Goal: Use online tool/utility

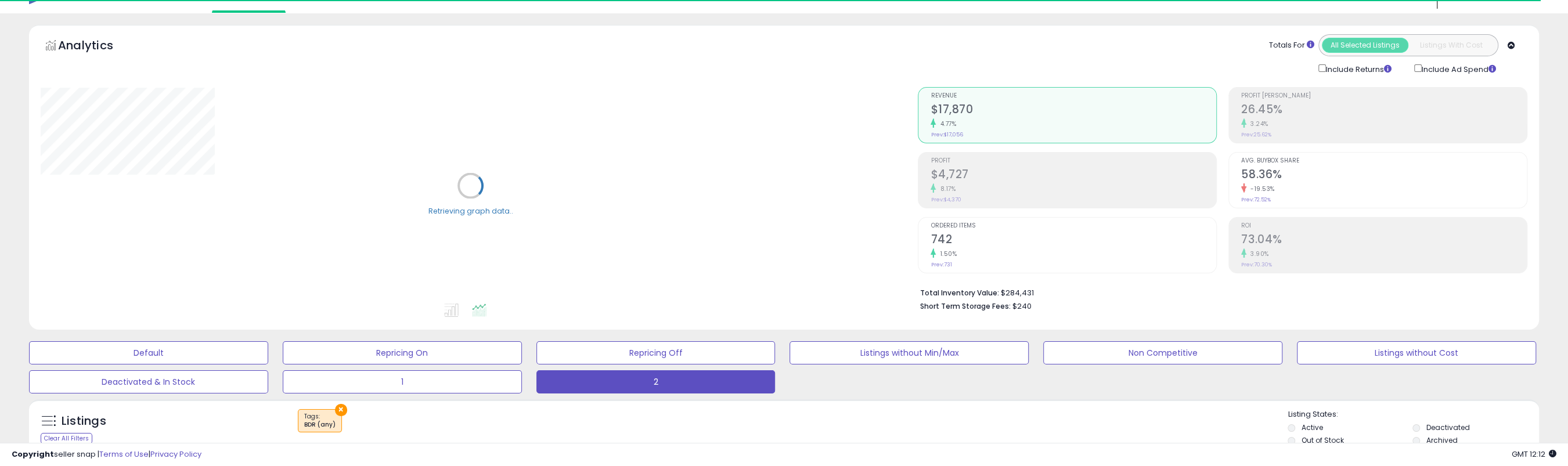
scroll to position [116, 0]
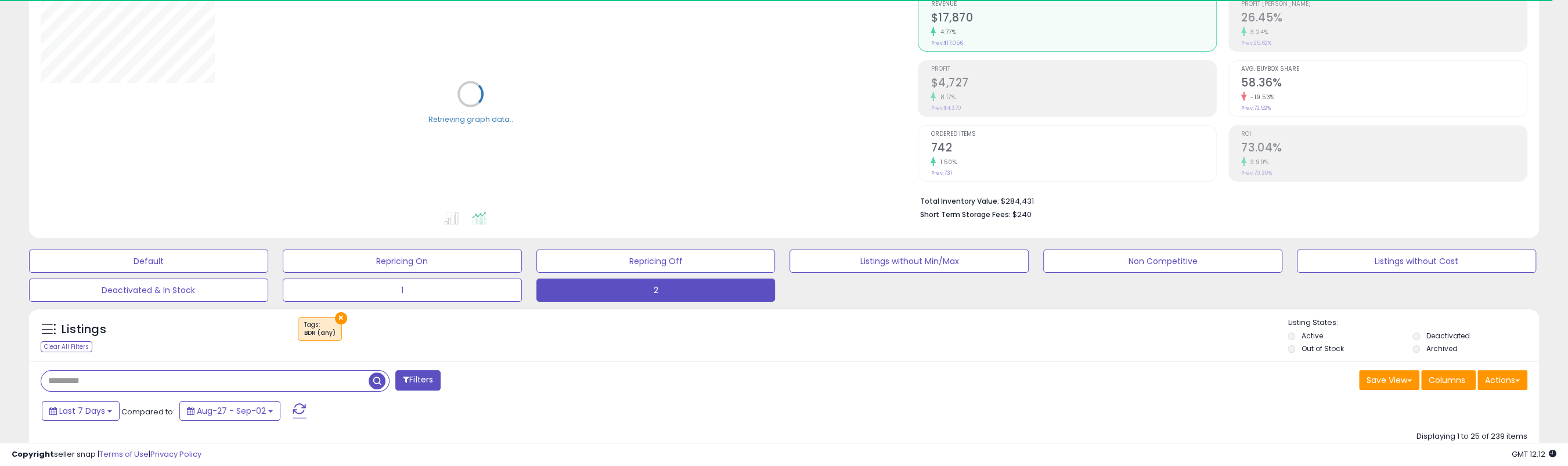
click at [130, 383] on input "text" at bounding box center [204, 381] width 327 height 20
paste input "**********"
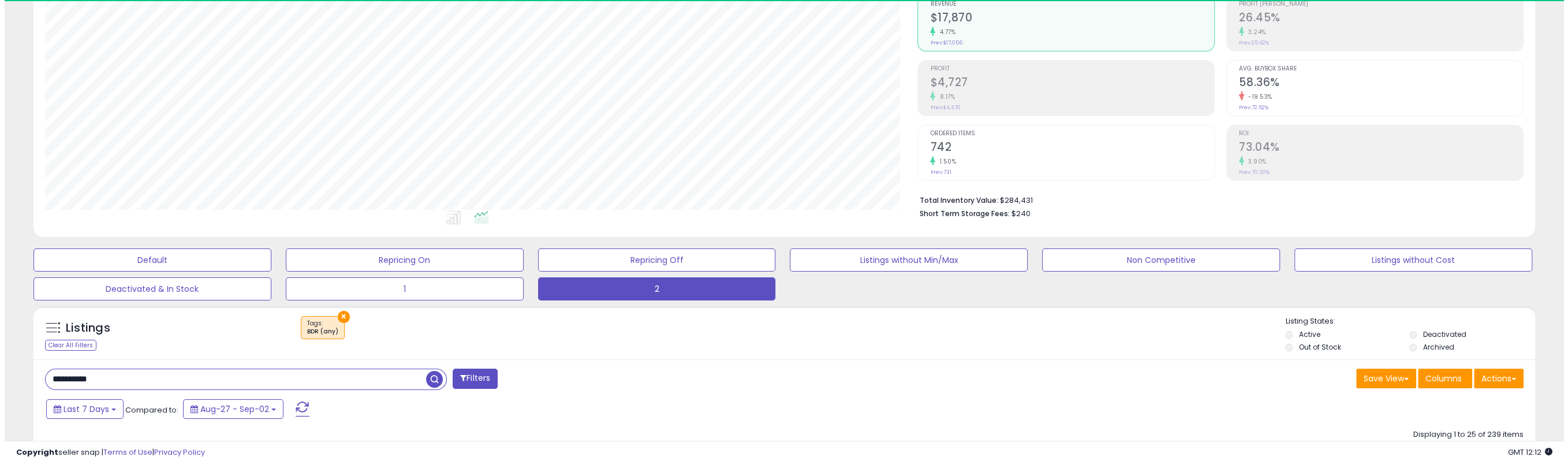
scroll to position [237, 872]
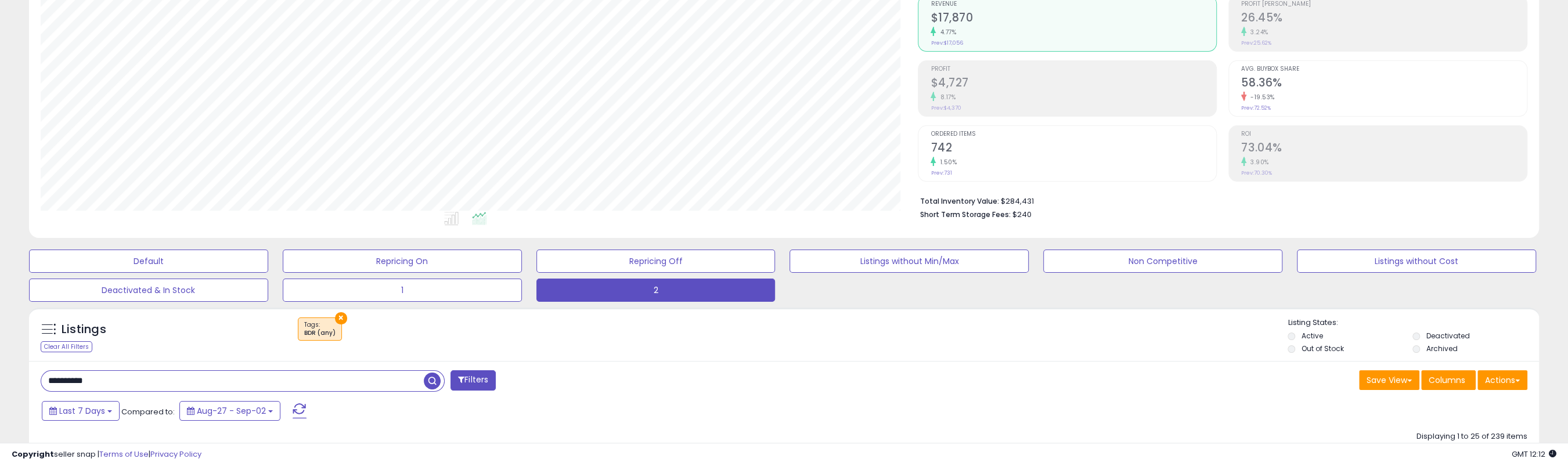
type input "**********"
click at [435, 384] on span "button" at bounding box center [432, 381] width 17 height 17
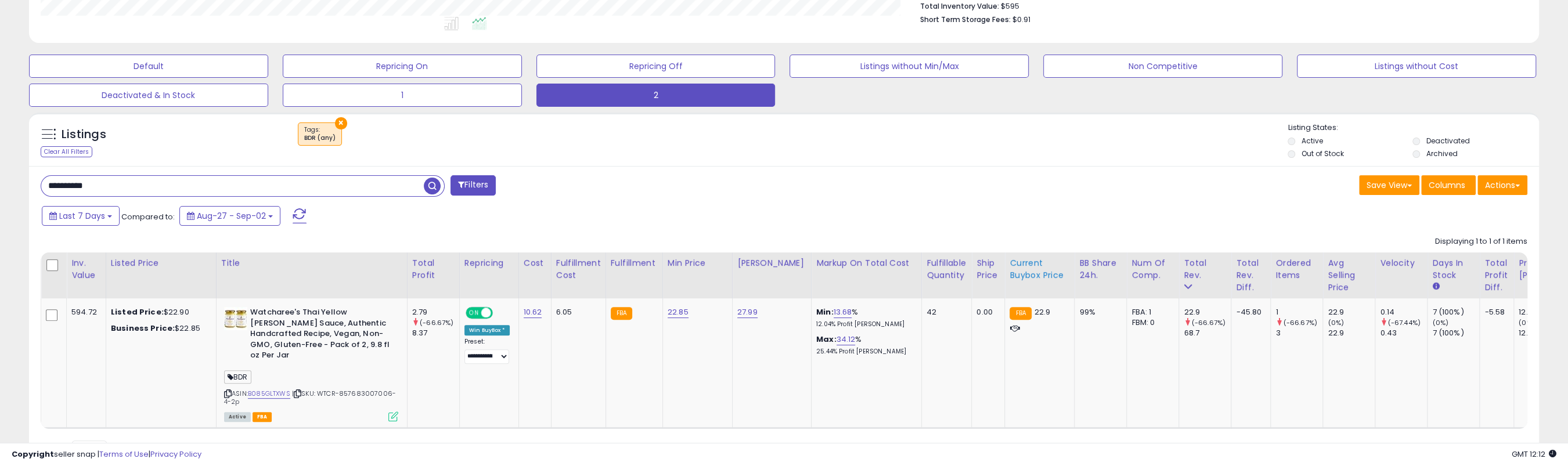
scroll to position [360, 0]
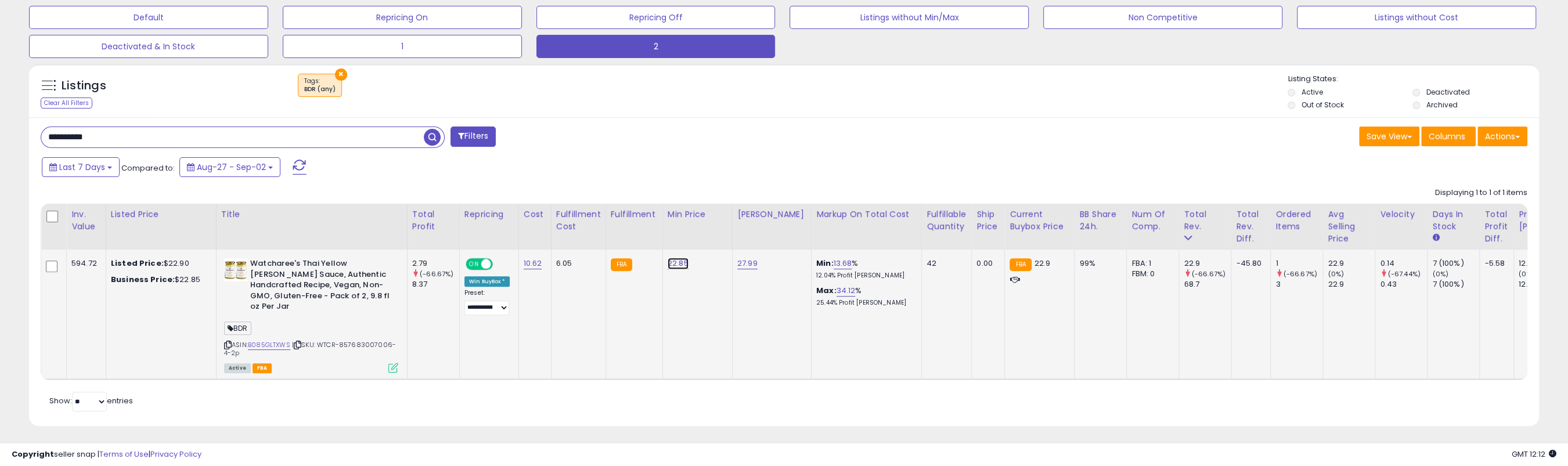
click at [669, 259] on link "22.85" at bounding box center [678, 263] width 21 height 12
drag, startPoint x: 580, startPoint y: 233, endPoint x: 571, endPoint y: 231, distance: 9.2
click at [575, 233] on table "Inv. value Listed Price Title Total Profit Cost" at bounding box center [895, 291] width 1709 height 176
type input "*****"
click button "submit" at bounding box center [704, 235] width 20 height 18
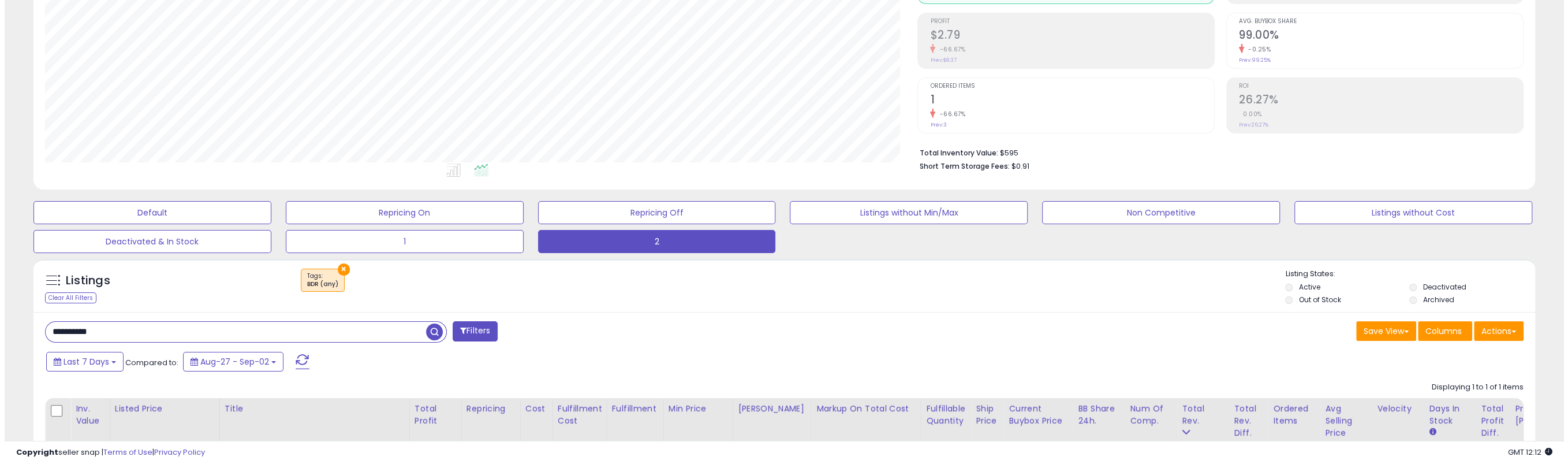
scroll to position [127, 0]
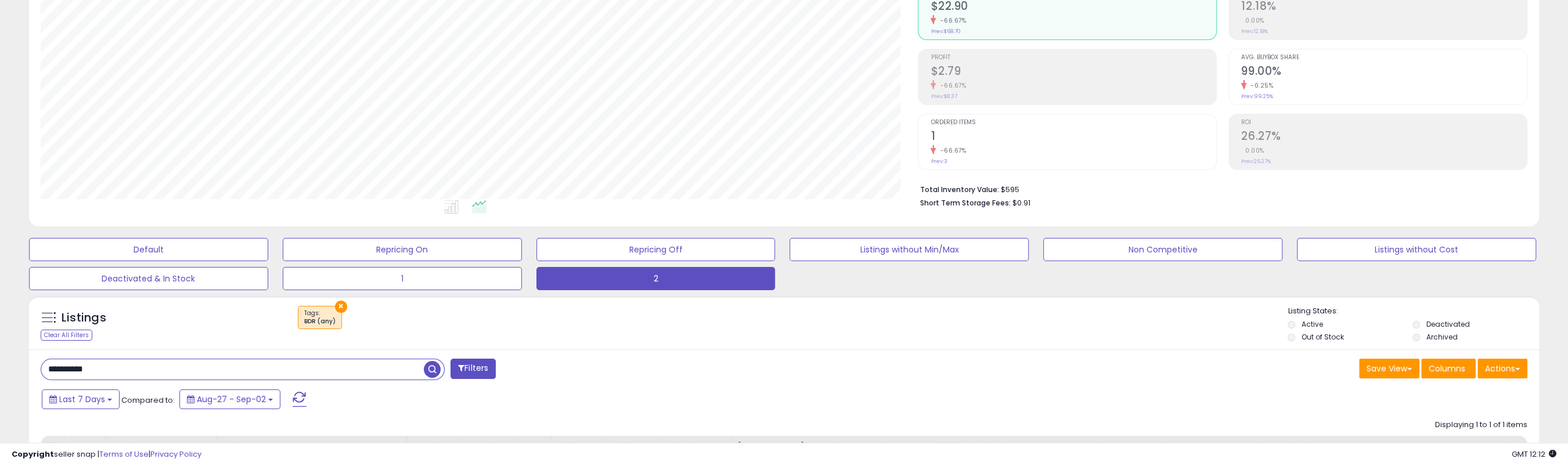
click at [1013, 91] on div "Profit $2.79 -66.67% Prev: $8.37" at bounding box center [1074, 75] width 285 height 53
drag, startPoint x: 160, startPoint y: 366, endPoint x: -41, endPoint y: 365, distance: 201.0
click at [0, 338] on html "Unable to login Retrieving listings data.. has not yet accepted the Terms of Us…" at bounding box center [784, 105] width 1568 height 466
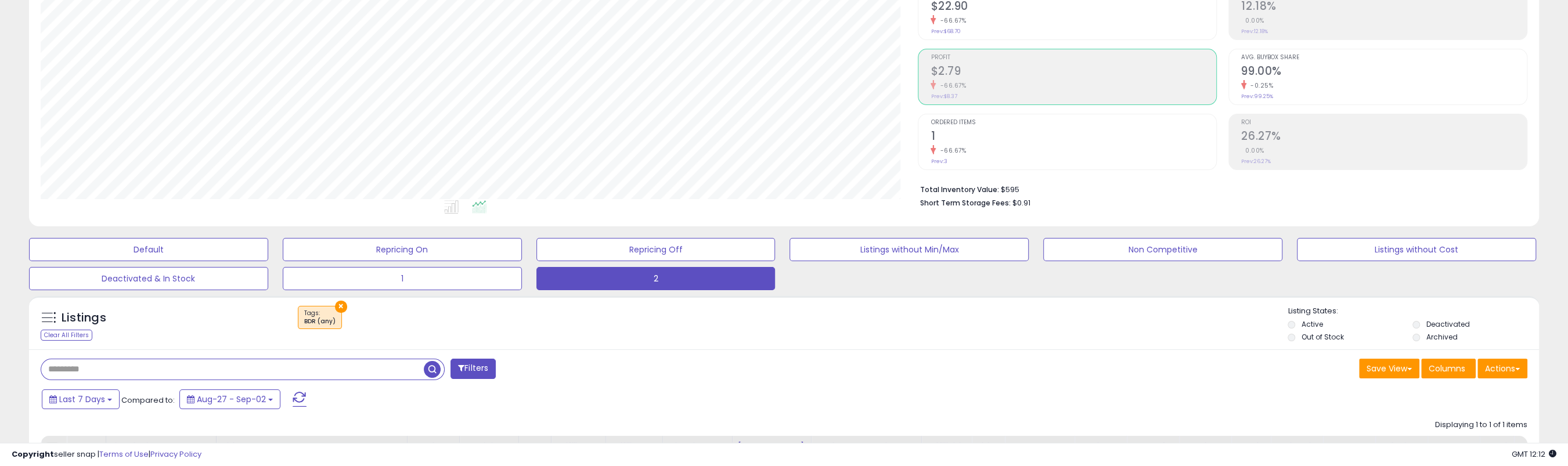
click at [430, 365] on span "button" at bounding box center [432, 369] width 17 height 17
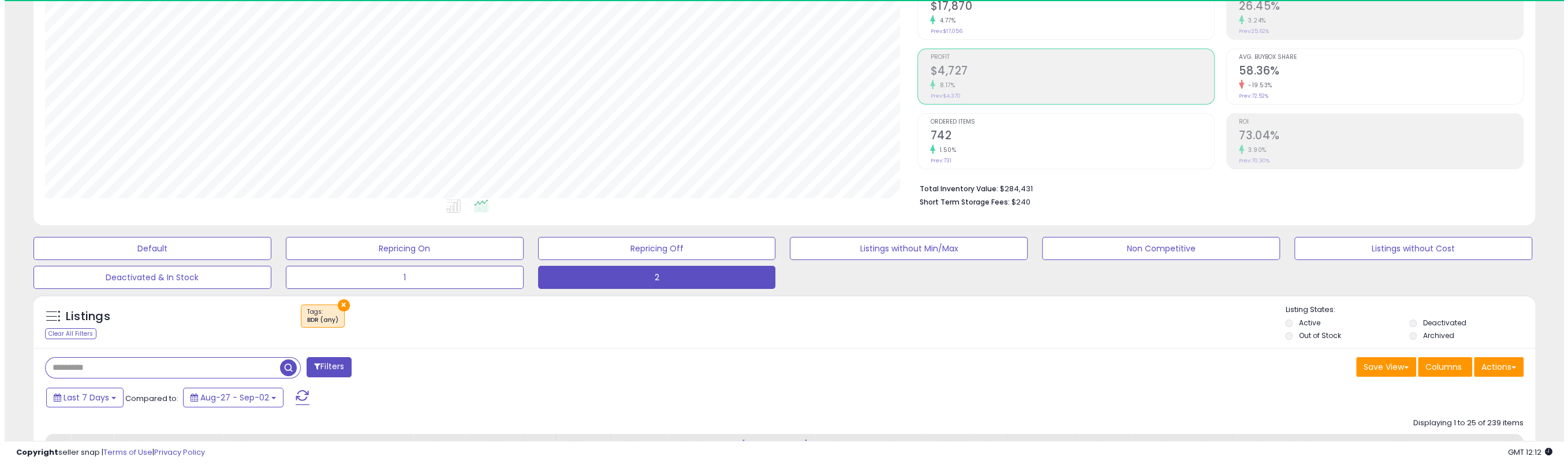
scroll to position [237, 872]
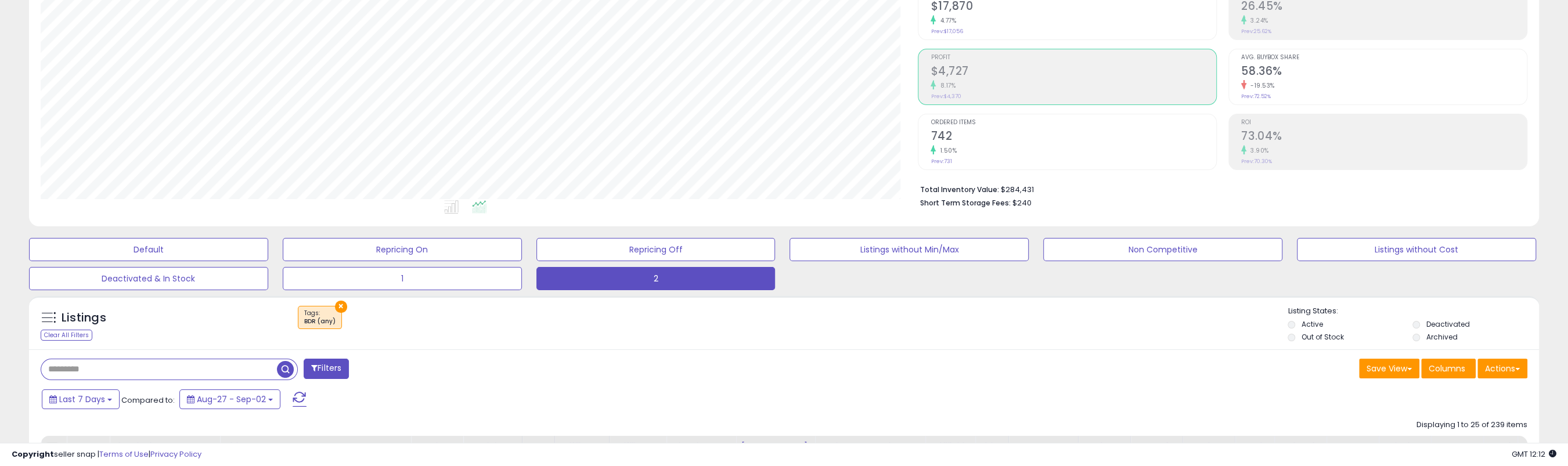
click at [1012, 80] on div "8.17%" at bounding box center [1074, 85] width 285 height 11
